Goal: Task Accomplishment & Management: Manage account settings

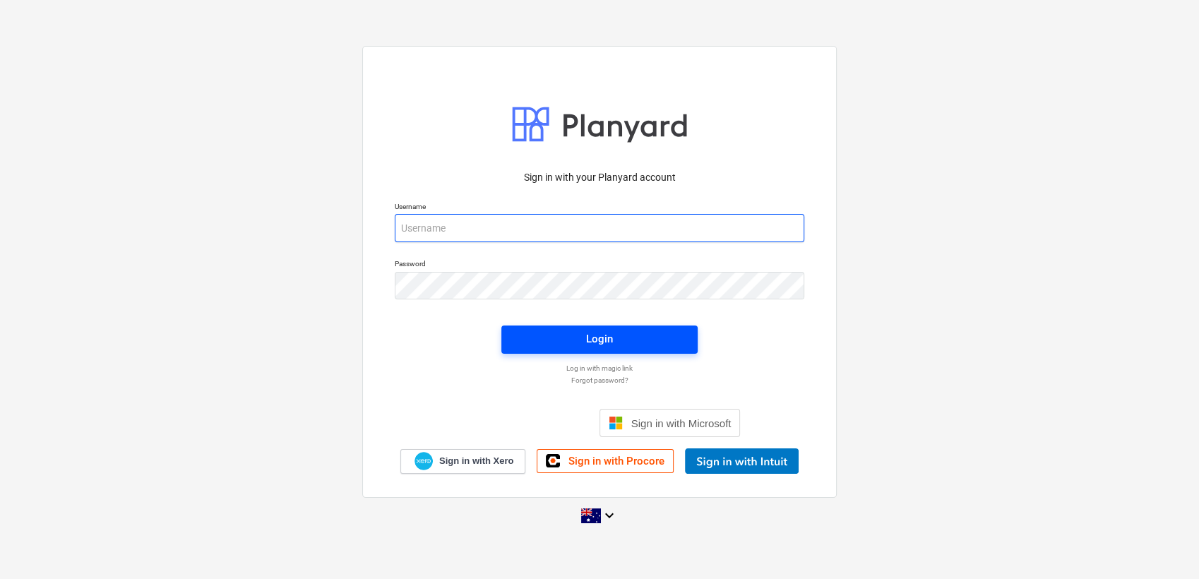
type input "[EMAIL_ADDRESS][PERSON_NAME][DOMAIN_NAME]"
click at [604, 333] on div "Login" at bounding box center [599, 339] width 27 height 18
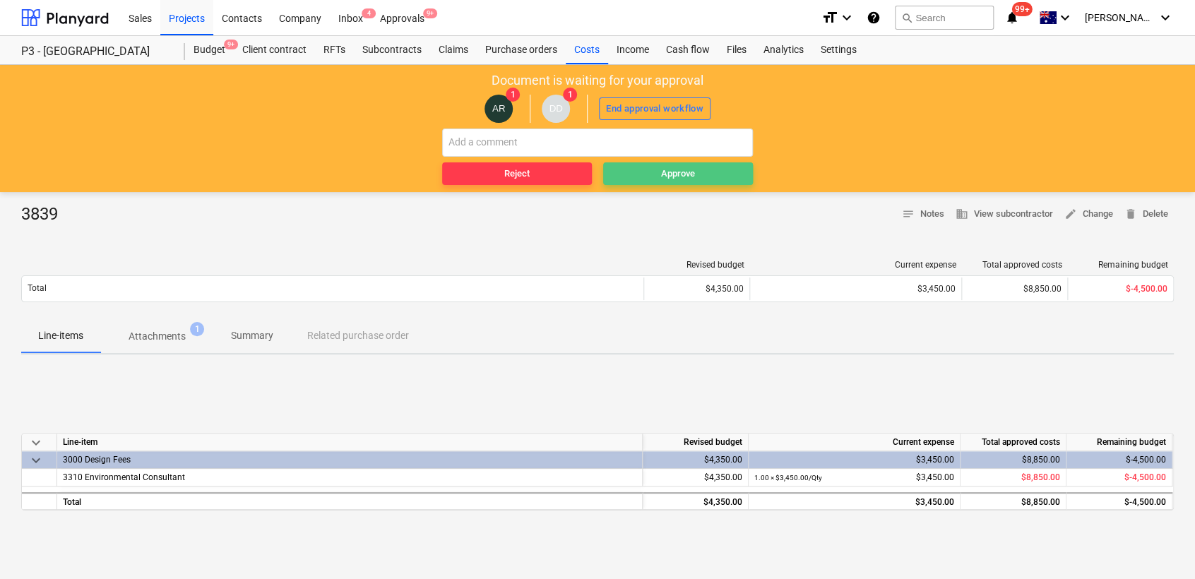
click at [666, 174] on div "Approve" at bounding box center [678, 174] width 34 height 16
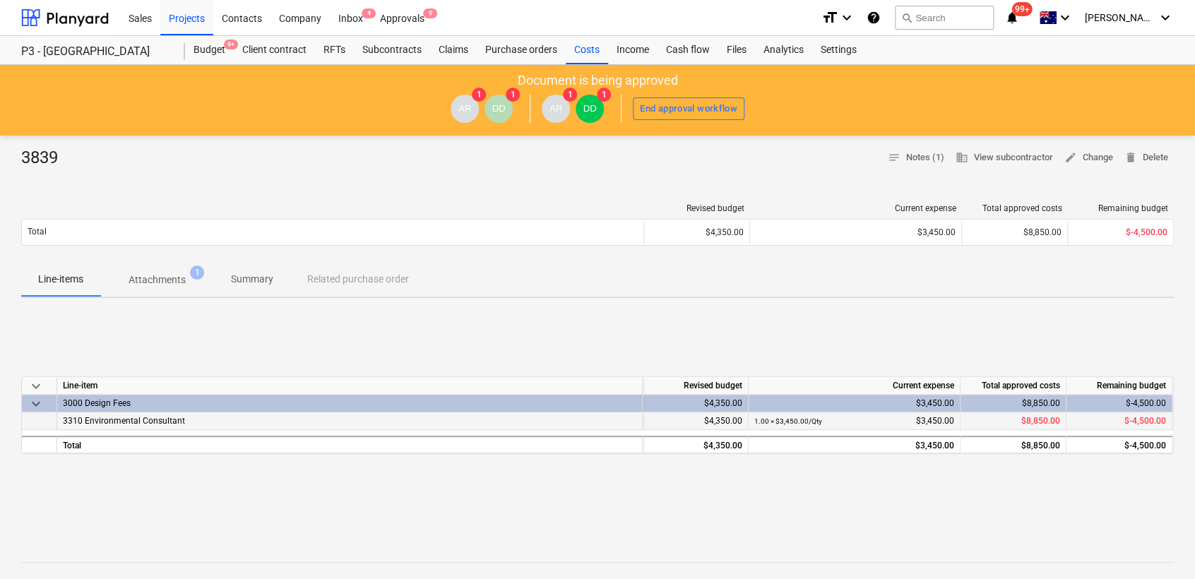
click at [136, 422] on span "3310 Environmental Consultant" at bounding box center [124, 421] width 122 height 10
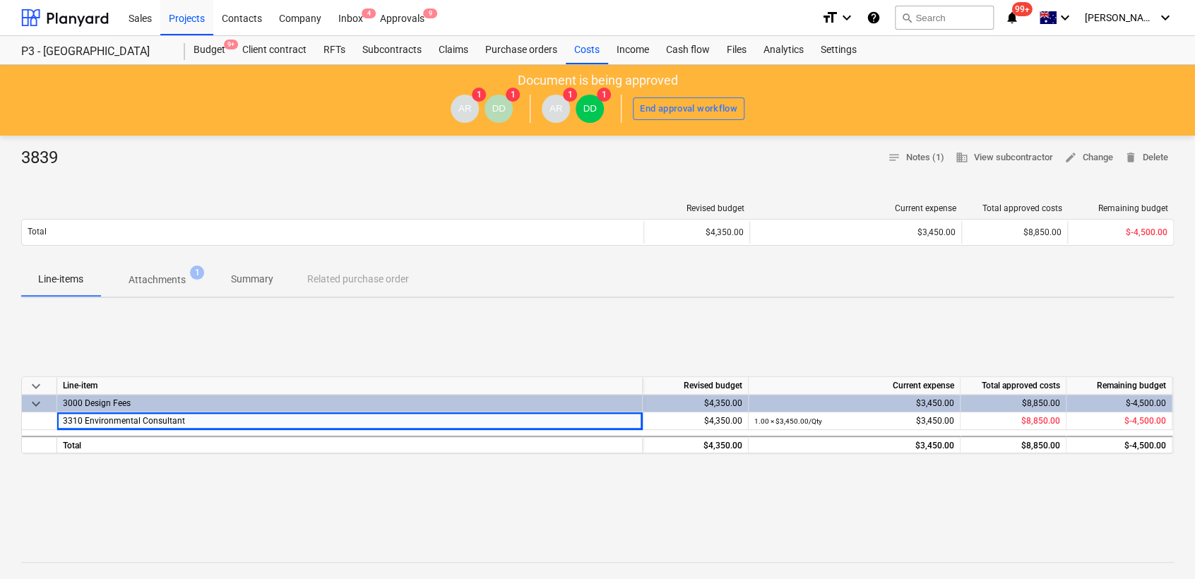
click at [162, 274] on p "Attachments" at bounding box center [156, 280] width 57 height 15
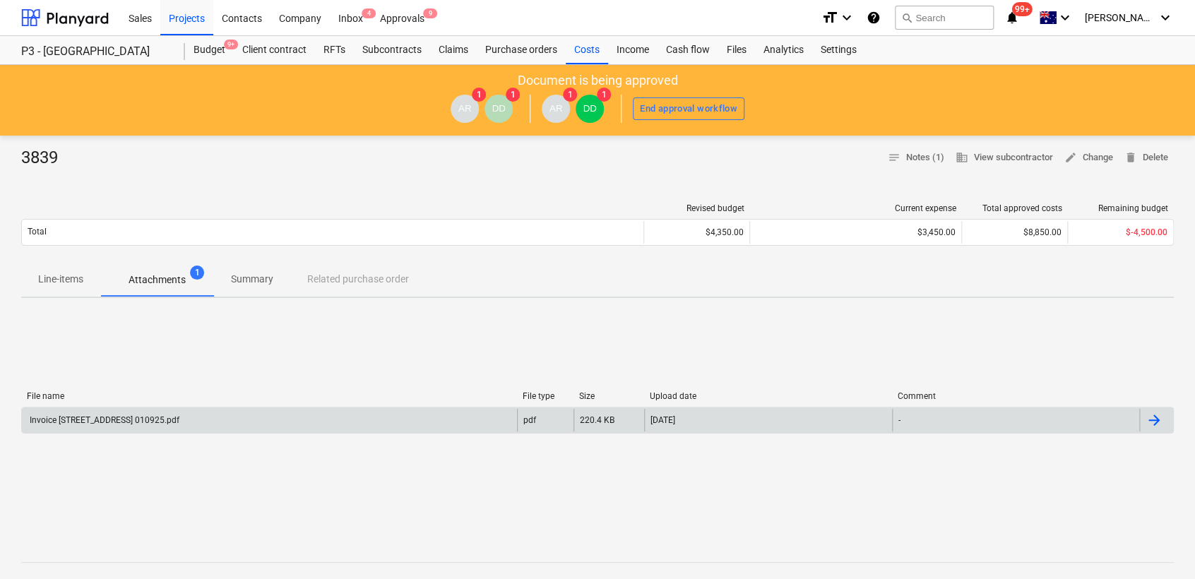
click at [177, 421] on div "Invoice [STREET_ADDRESS] 010925.pdf" at bounding box center [104, 420] width 152 height 10
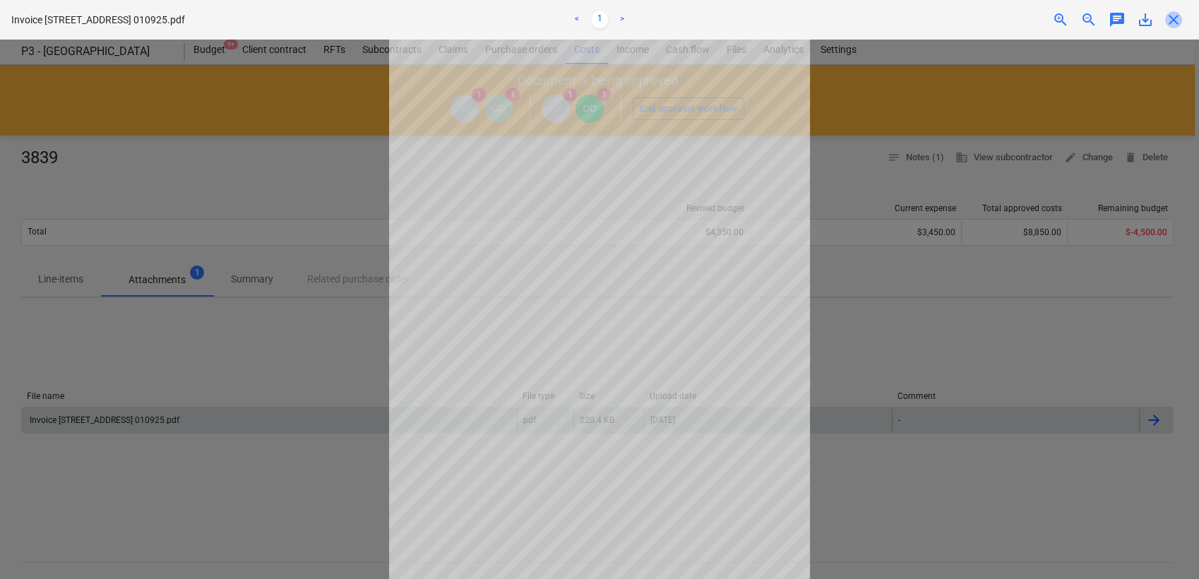
click at [1169, 20] on span "close" at bounding box center [1173, 19] width 17 height 17
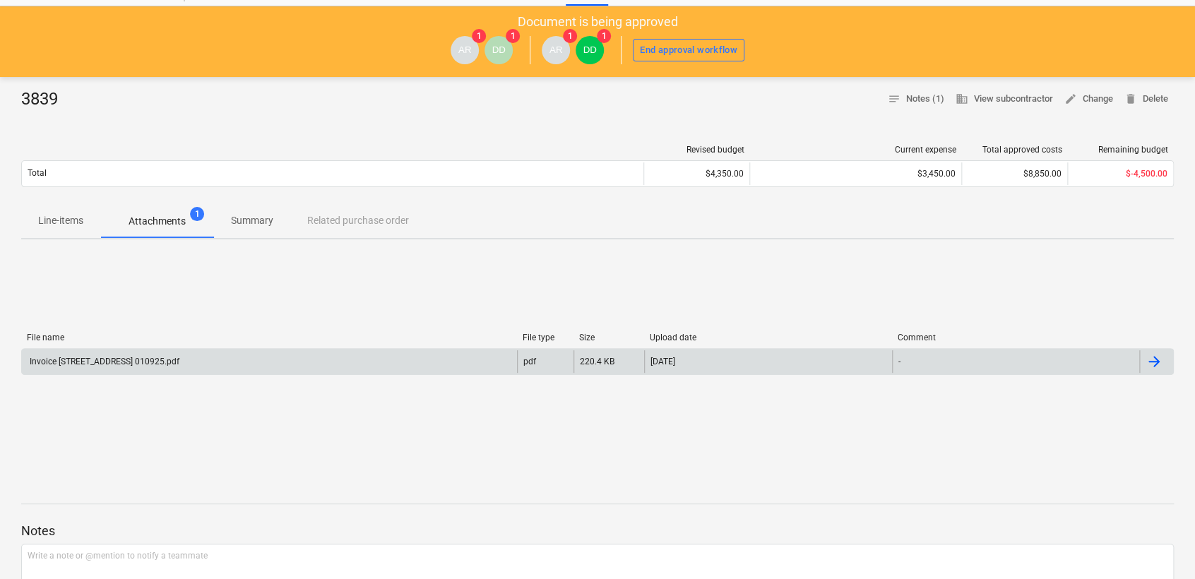
scroll to position [28, 0]
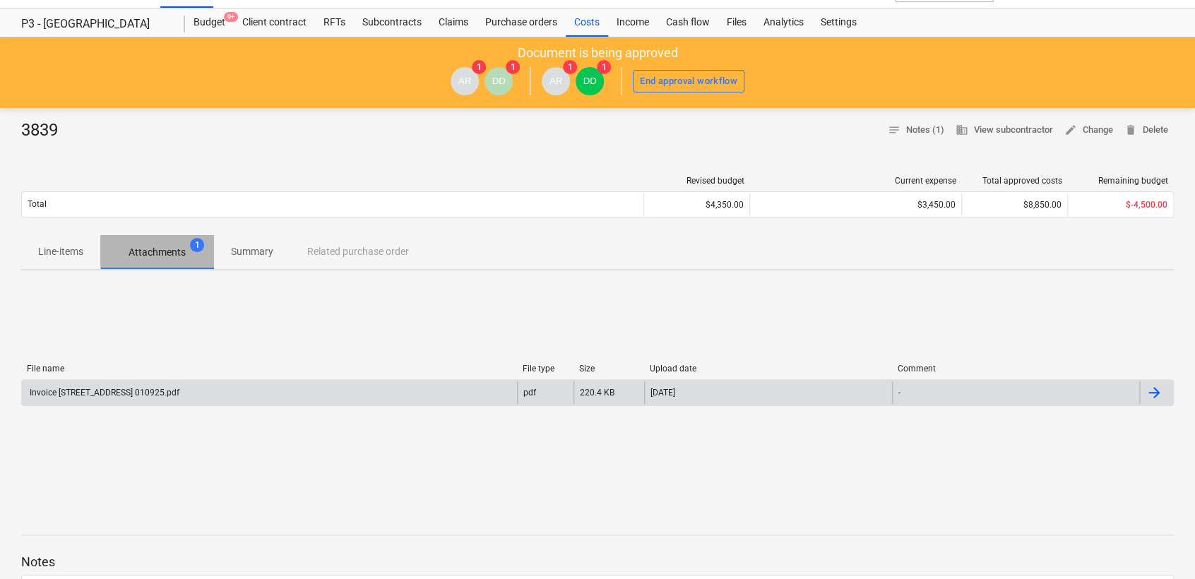
click at [161, 249] on p "Attachments" at bounding box center [156, 252] width 57 height 15
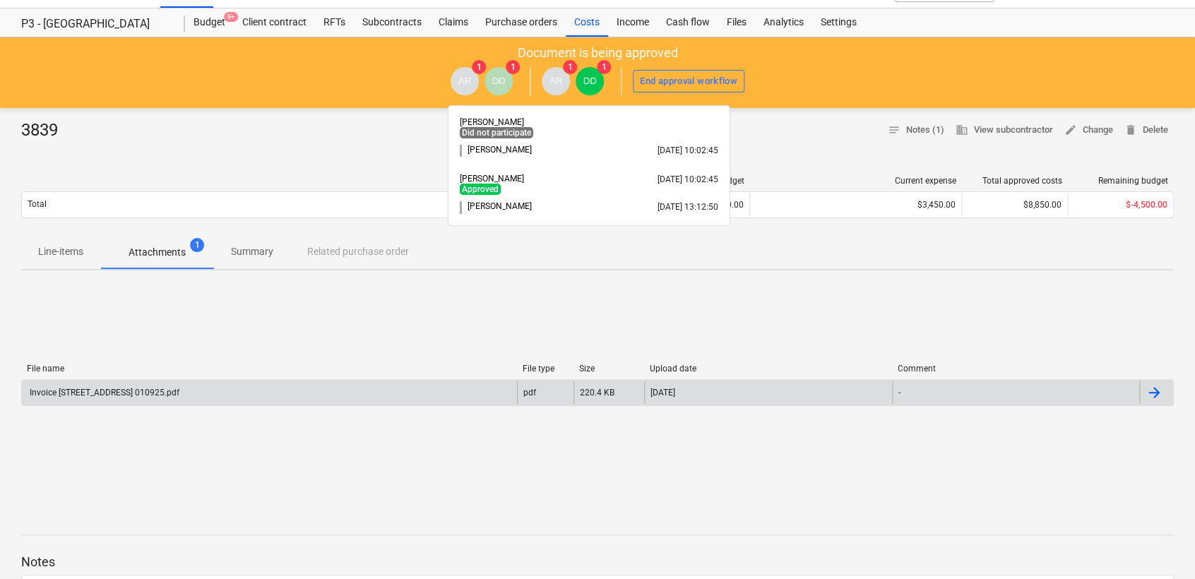
click at [593, 86] on span "DD" at bounding box center [589, 81] width 28 height 28
click at [604, 184] on div "3839 notes Notes (1) business View subcontractor edit Change delete Delete Revi…" at bounding box center [597, 495] width 1195 height 774
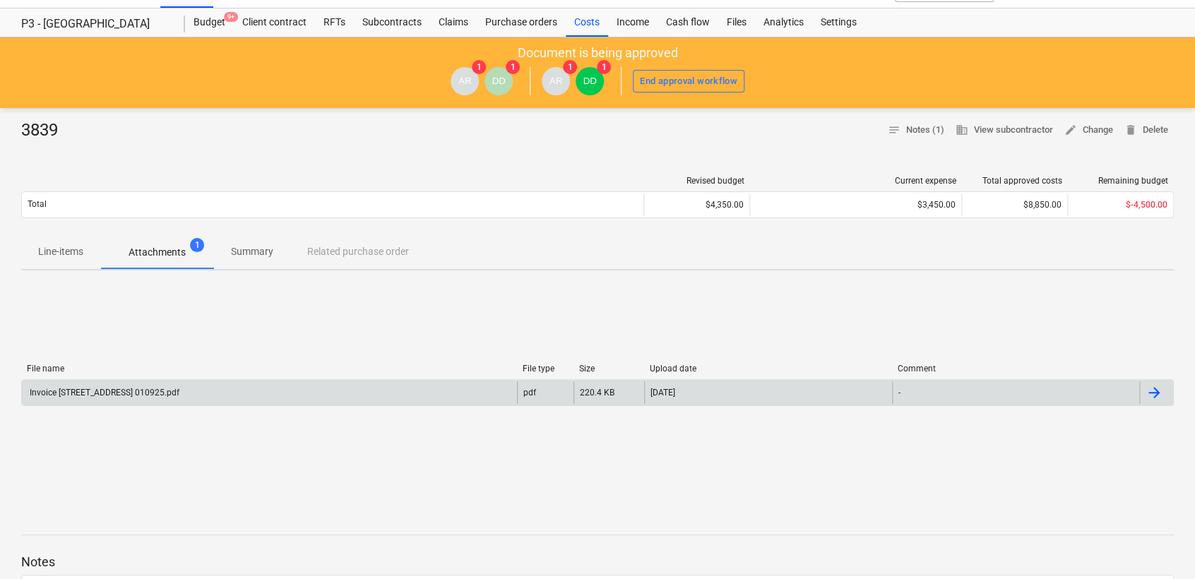
drag, startPoint x: 604, startPoint y: 184, endPoint x: 669, endPoint y: 134, distance: 81.6
click at [693, 144] on div at bounding box center [597, 147] width 1152 height 11
click at [200, 20] on div "Budget 9+" at bounding box center [209, 22] width 49 height 28
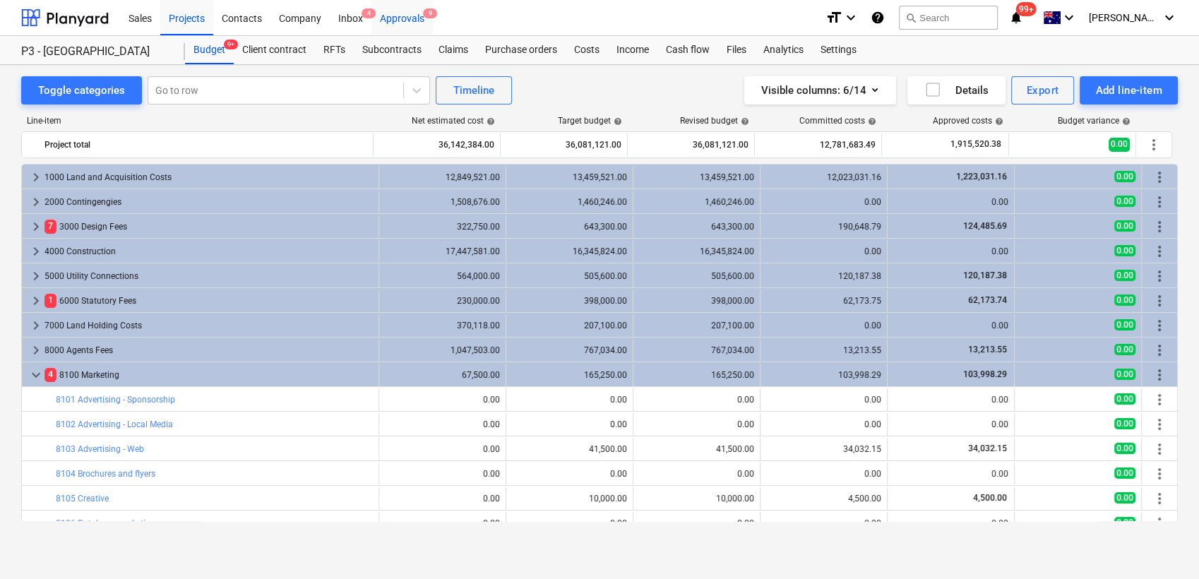
click at [406, 18] on div "Approvals 9" at bounding box center [401, 17] width 61 height 36
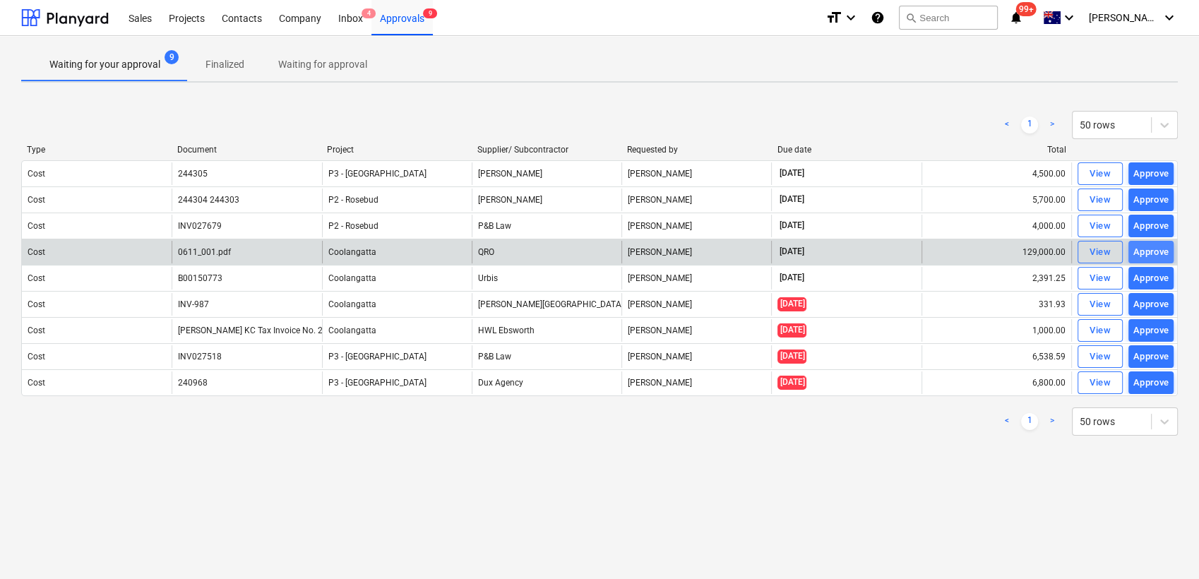
click at [1154, 249] on div "Approve" at bounding box center [1151, 252] width 36 height 16
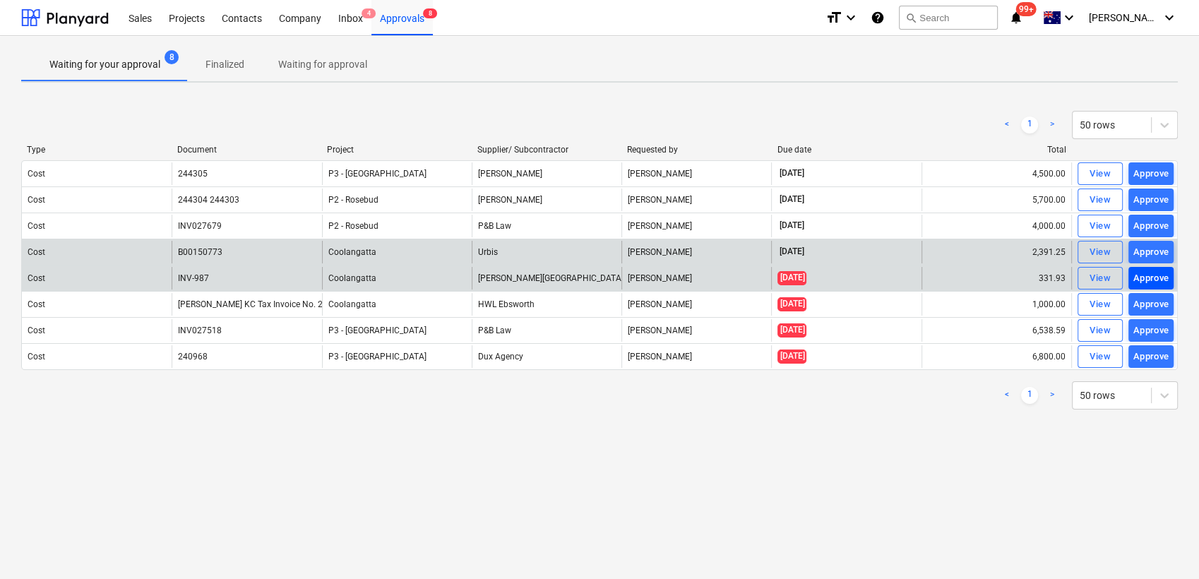
click at [1145, 275] on div "Approve" at bounding box center [1151, 278] width 36 height 16
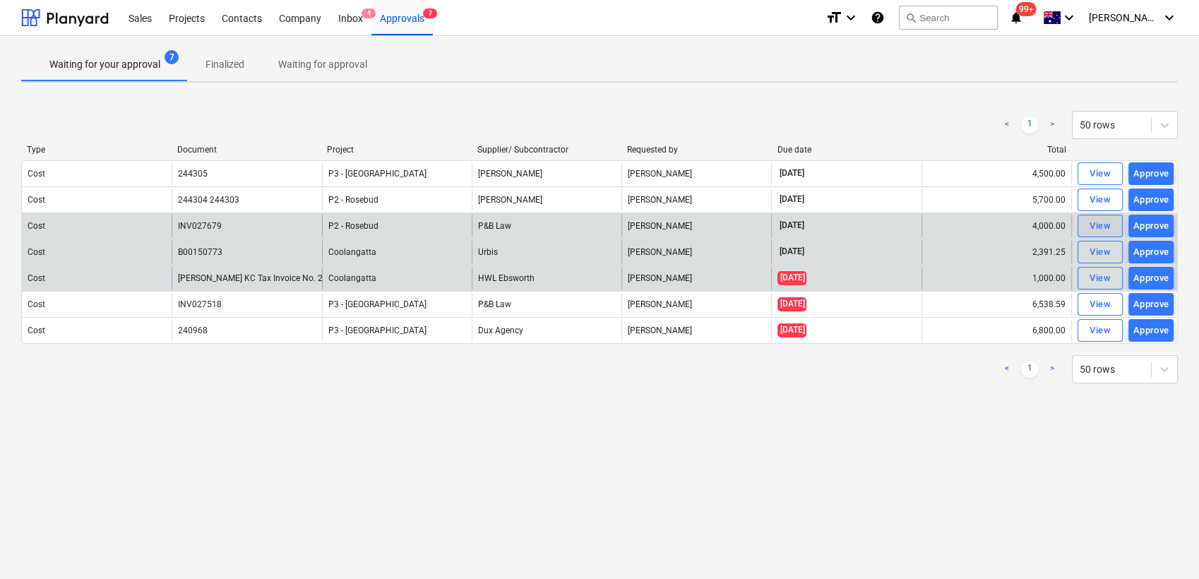
click at [1110, 222] on div "View" at bounding box center [1099, 226] width 21 height 16
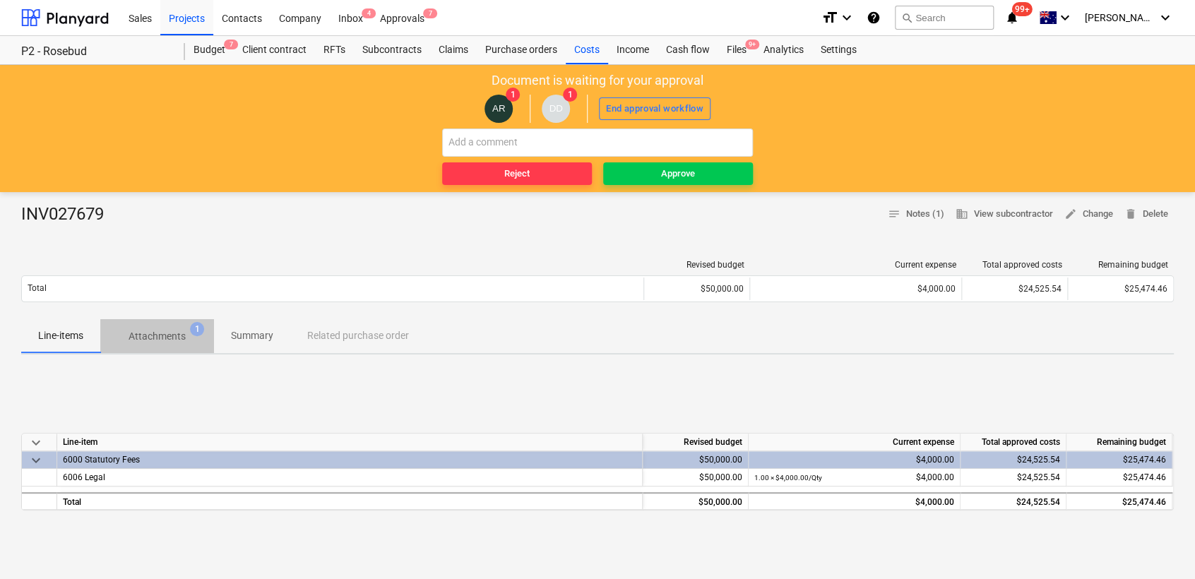
click at [164, 329] on p "Attachments" at bounding box center [156, 336] width 57 height 15
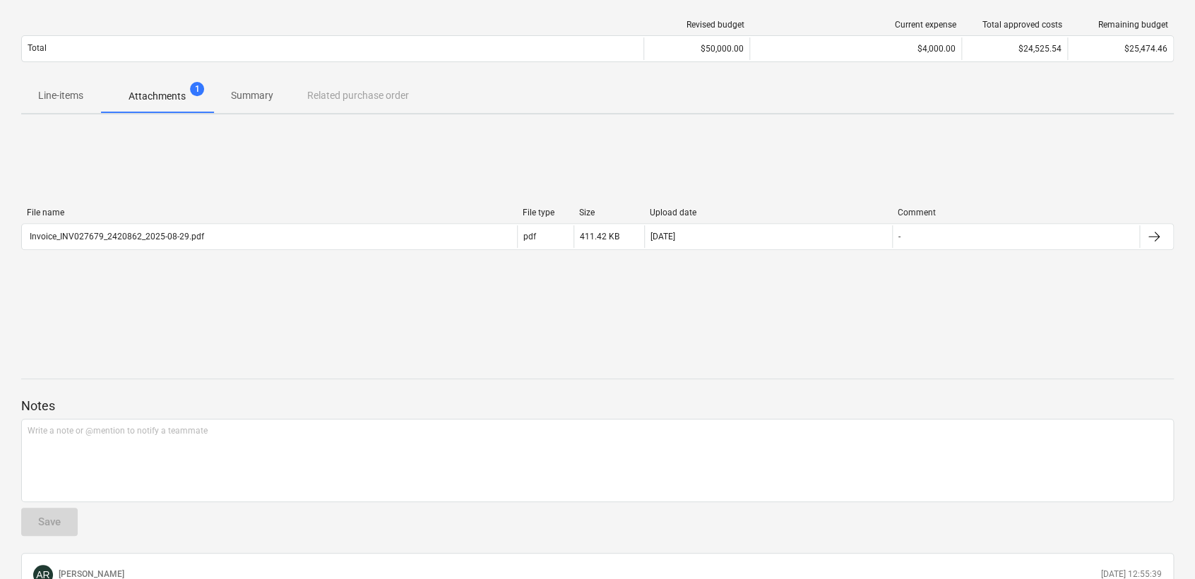
scroll to position [47, 0]
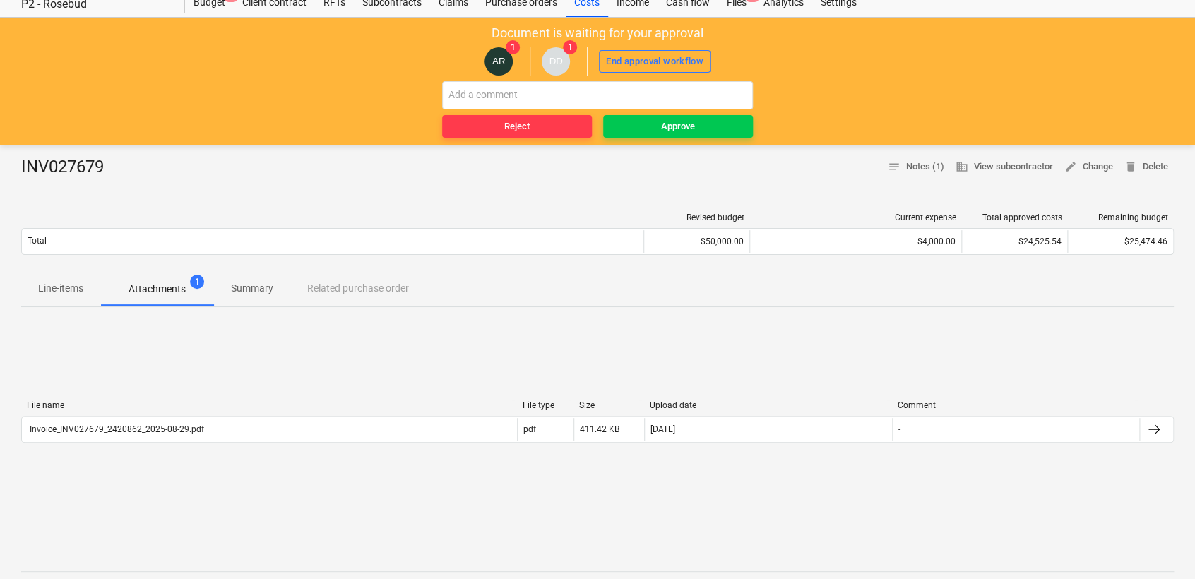
click at [196, 285] on span "1" at bounding box center [197, 282] width 14 height 14
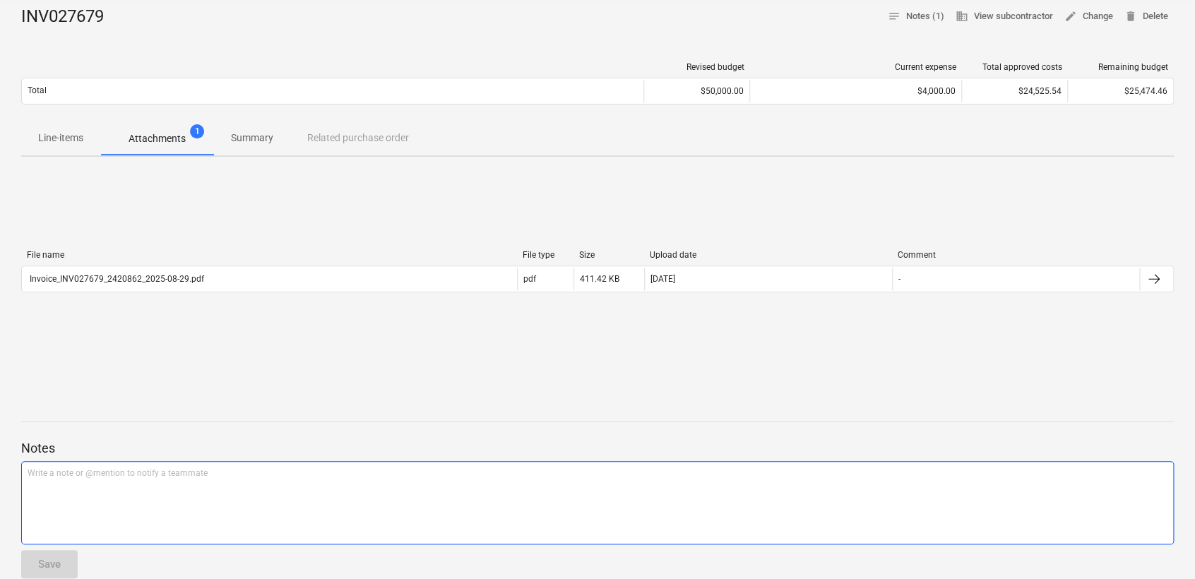
scroll to position [361, 0]
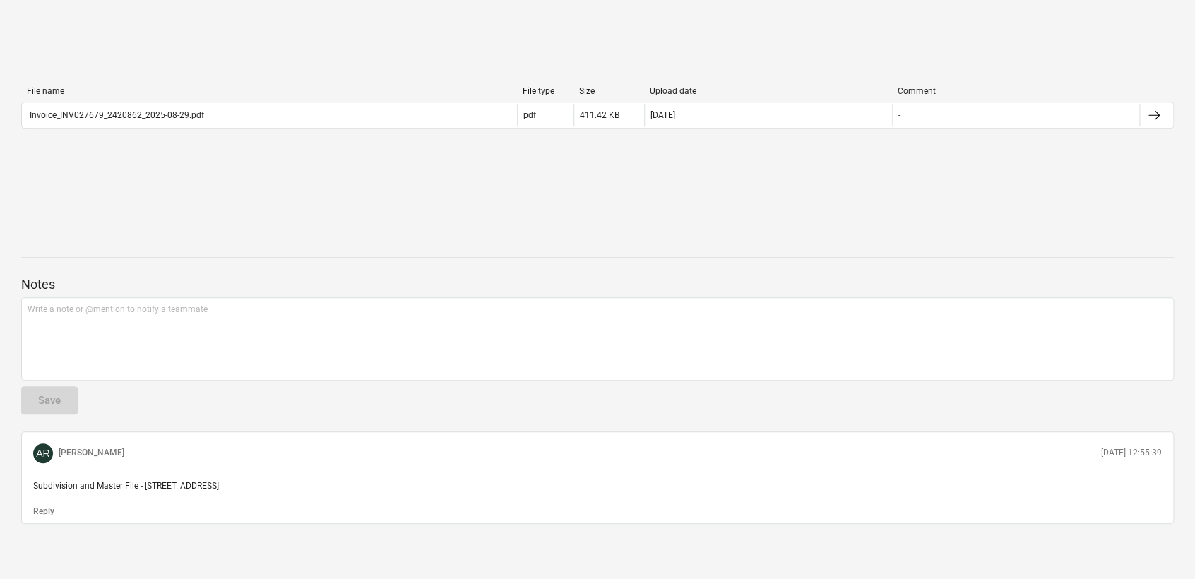
click at [40, 461] on span "AR" at bounding box center [43, 453] width 20 height 20
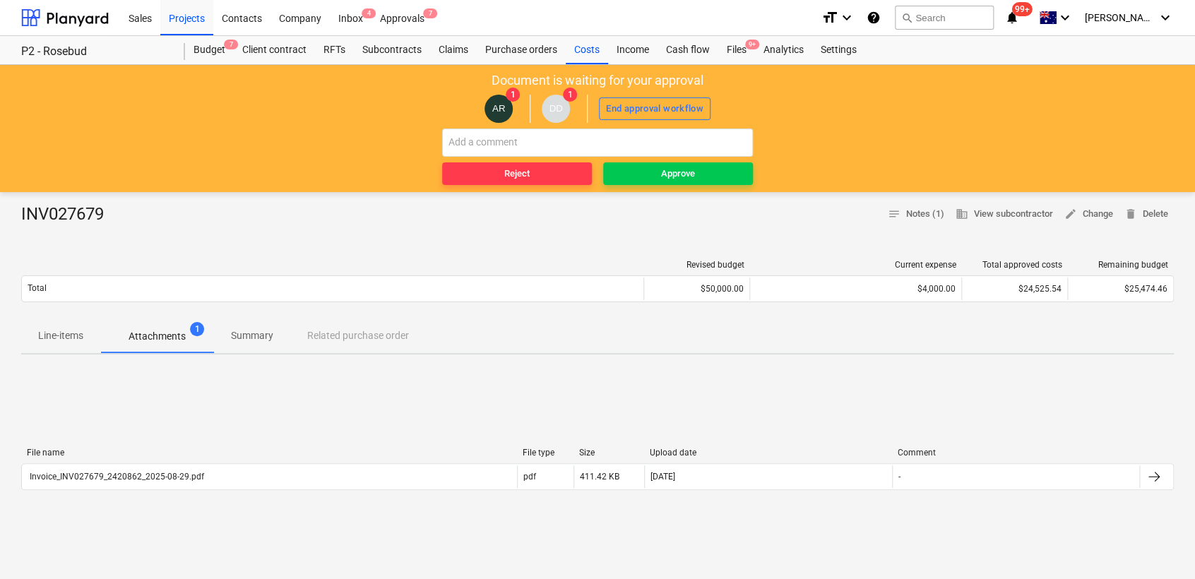
scroll to position [0, 0]
click at [195, 327] on span "1" at bounding box center [197, 329] width 14 height 14
click at [152, 340] on p "Attachments" at bounding box center [156, 336] width 57 height 15
click at [397, 14] on div "Approvals 7" at bounding box center [401, 17] width 61 height 36
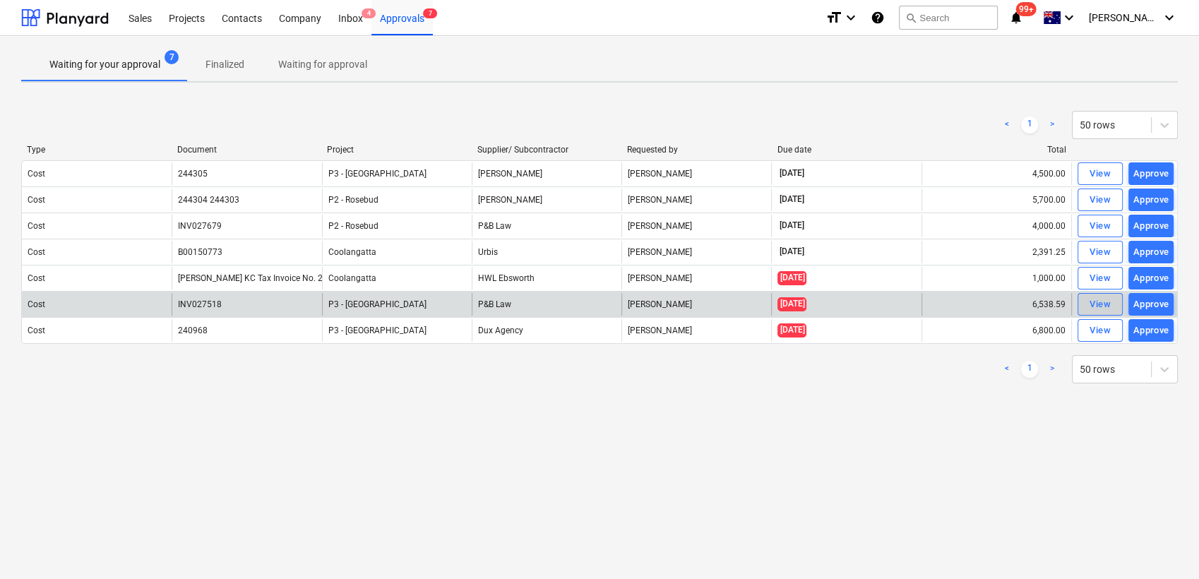
click at [1091, 299] on div "View" at bounding box center [1099, 305] width 21 height 16
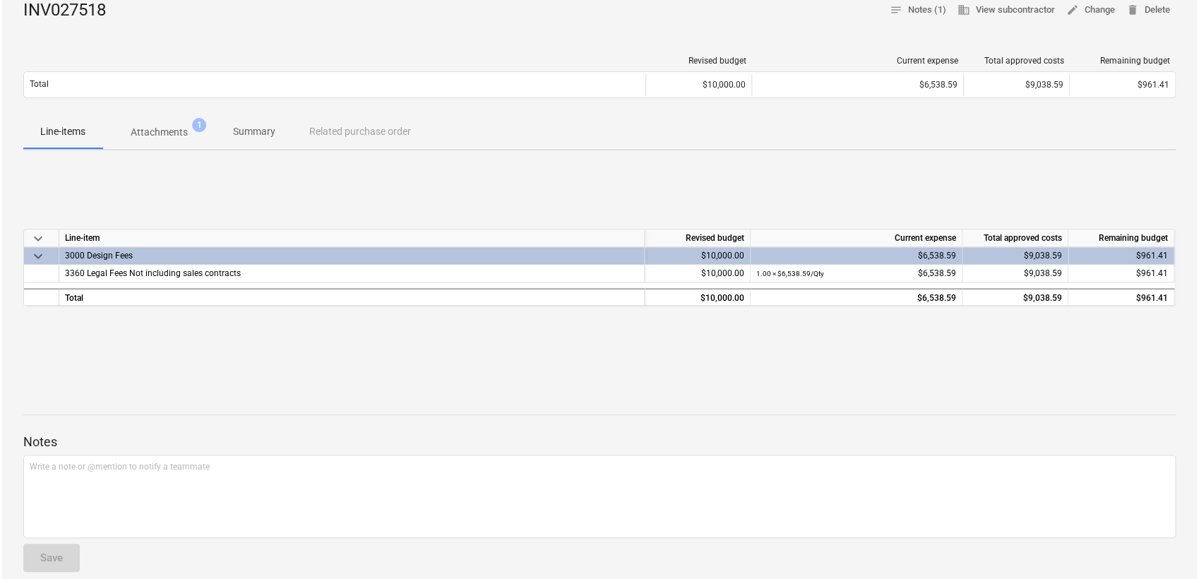
scroll to position [126, 0]
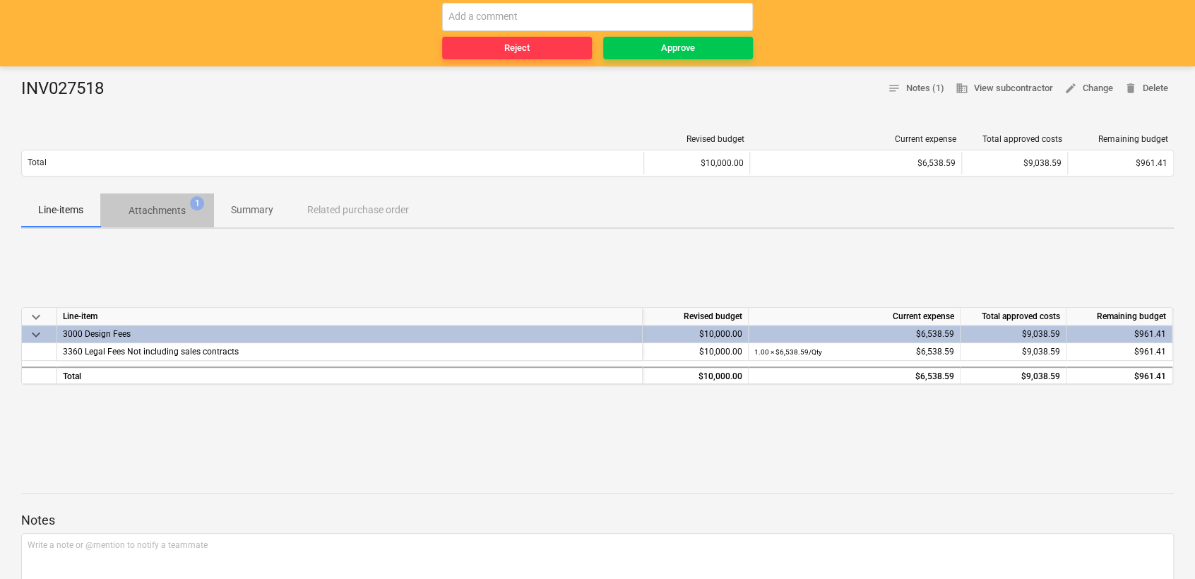
click at [167, 207] on p "Attachments" at bounding box center [156, 210] width 57 height 15
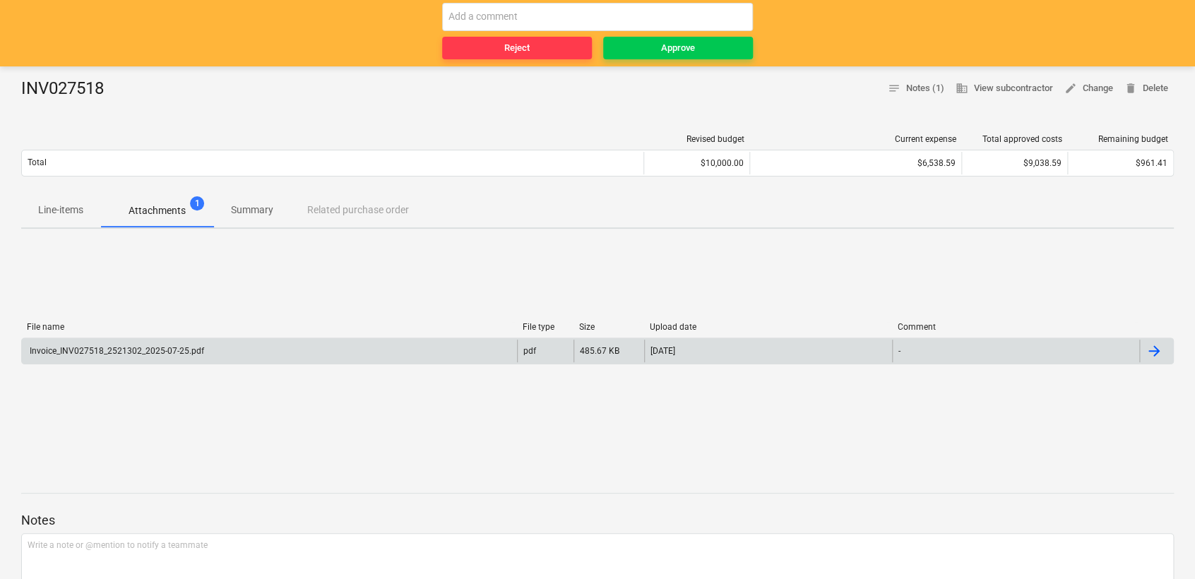
click at [100, 353] on div "Invoice_INV027518_2521302_2025-07-25.pdf" at bounding box center [116, 351] width 176 height 10
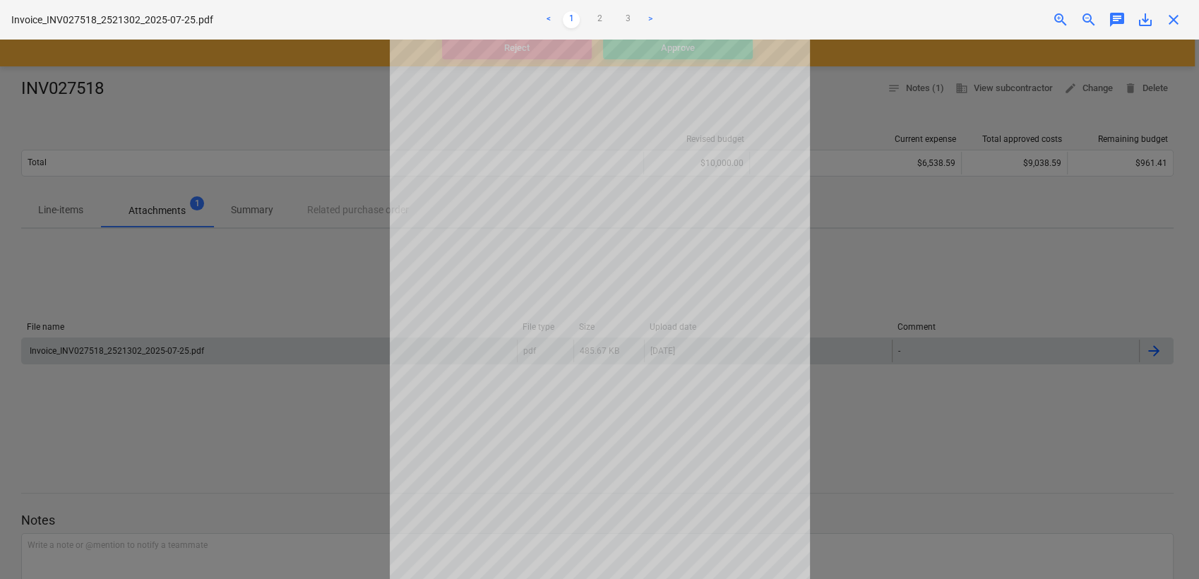
click at [848, 252] on div at bounding box center [599, 309] width 1199 height 539
click at [335, 247] on div at bounding box center [599, 309] width 1199 height 539
